Goal: Download file/media

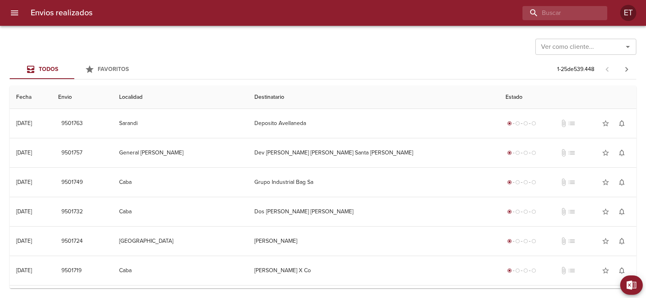
click at [591, 48] on input "Ver como cliente..." at bounding box center [574, 46] width 72 height 11
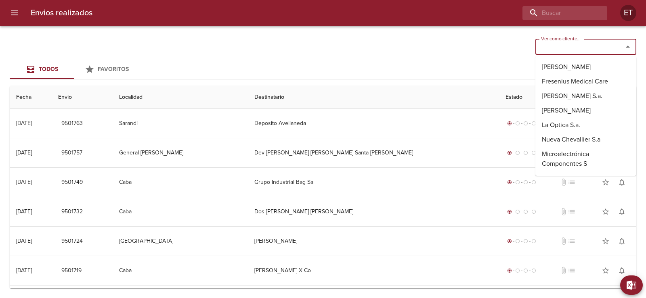
type input "d"
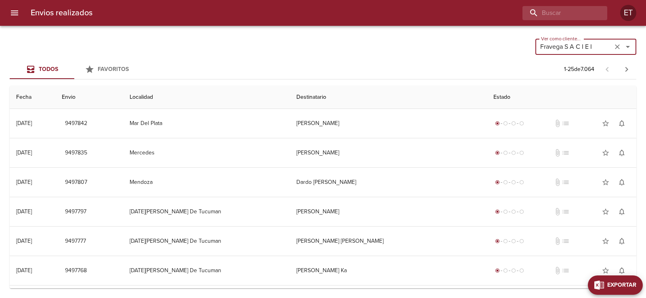
type input "Fravega S A C I E I"
click at [638, 284] on button "Exportar" at bounding box center [631, 285] width 23 height 19
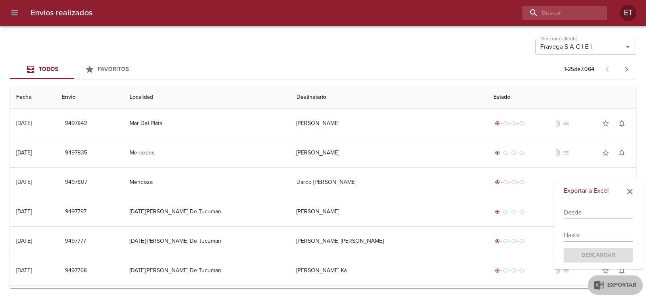
click at [568, 212] on input "text" at bounding box center [598, 212] width 69 height 13
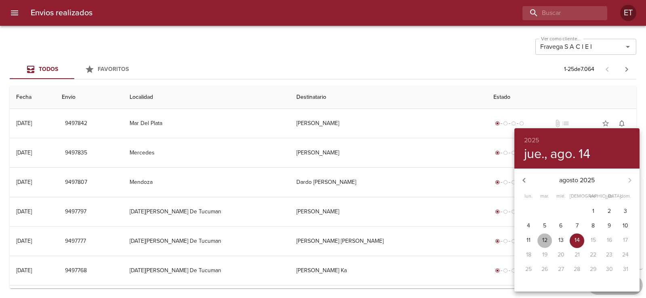
click at [542, 236] on button "12" at bounding box center [544, 241] width 15 height 15
type input "[DATE]"
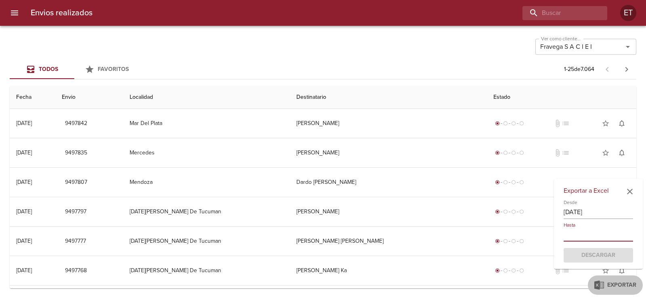
click at [591, 229] on input "text" at bounding box center [598, 235] width 69 height 13
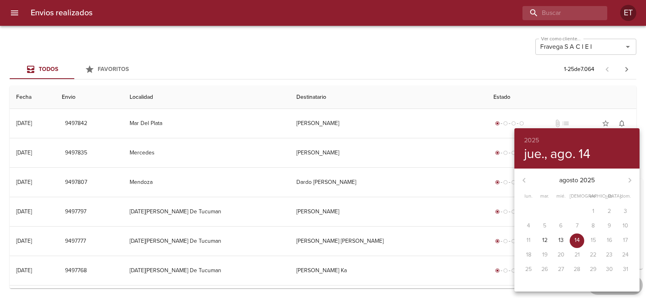
click at [579, 245] on button "14" at bounding box center [577, 241] width 15 height 15
type input "[DATE]"
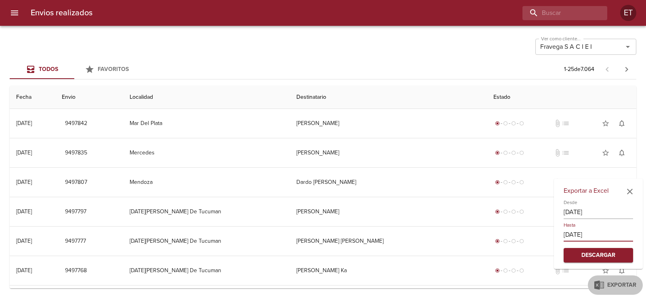
click at [597, 256] on span "Descargar" at bounding box center [598, 256] width 57 height 10
